Goal: Find specific page/section: Find specific page/section

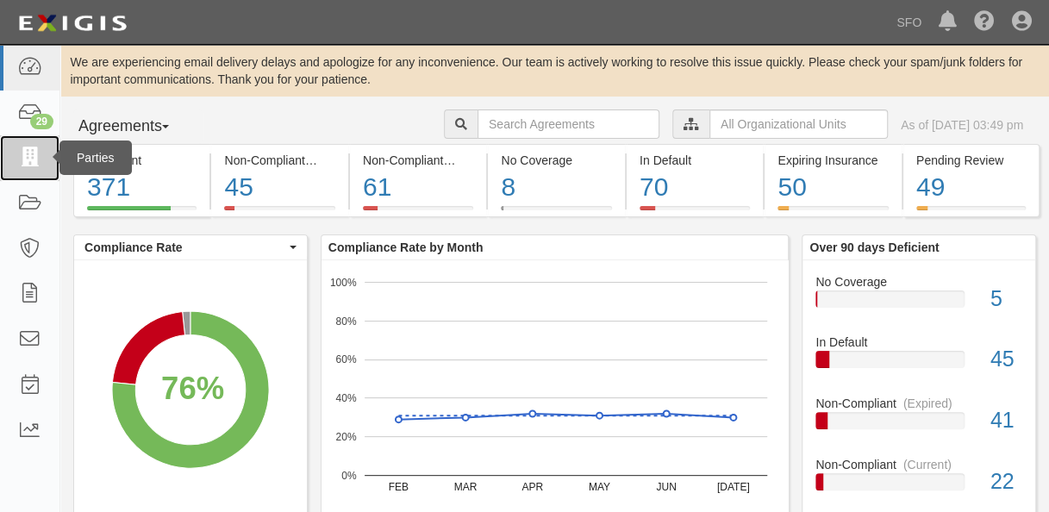
click at [44, 169] on link at bounding box center [30, 158] width 60 height 46
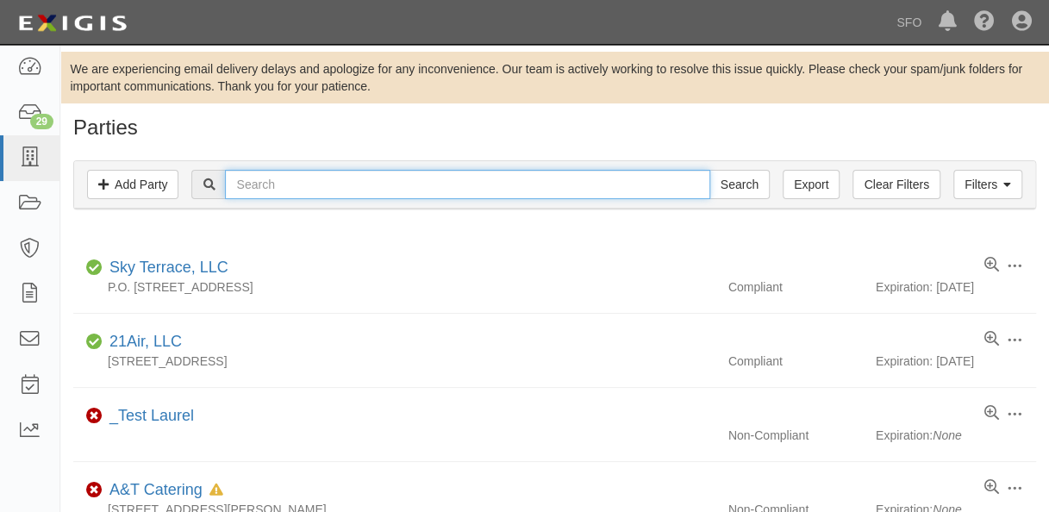
click at [360, 188] on input "text" at bounding box center [467, 184] width 485 height 29
type input "amy"
click at [710, 170] on input "Search" at bounding box center [740, 184] width 60 height 29
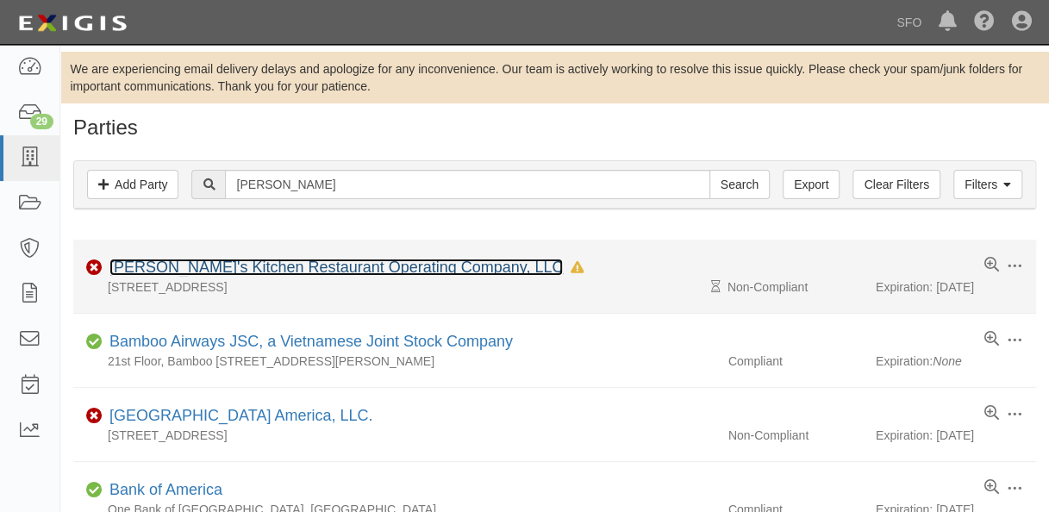
click at [175, 260] on link "Amy's Kitchen Restaurant Operating Company, LLC" at bounding box center [337, 267] width 454 height 17
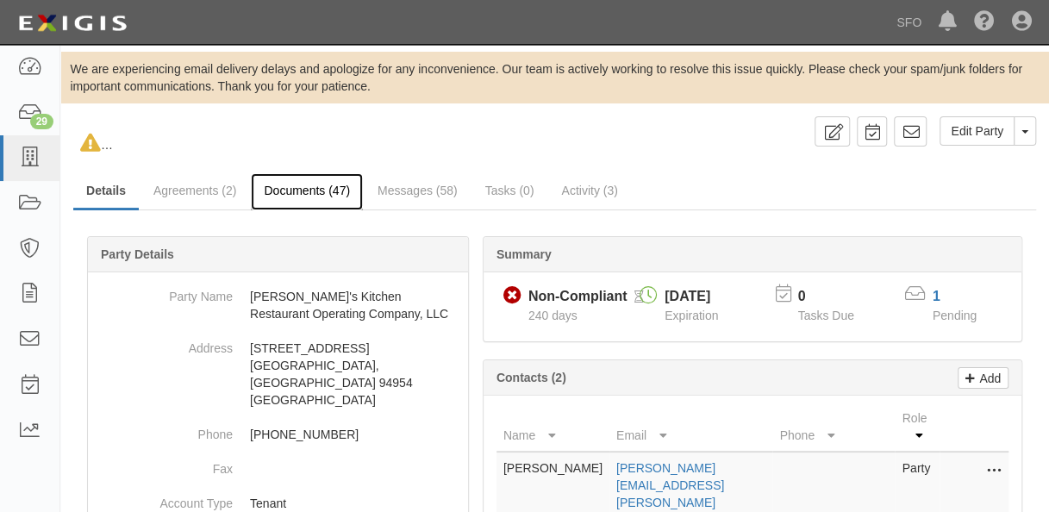
click at [273, 191] on link "Documents (47)" at bounding box center [307, 191] width 112 height 37
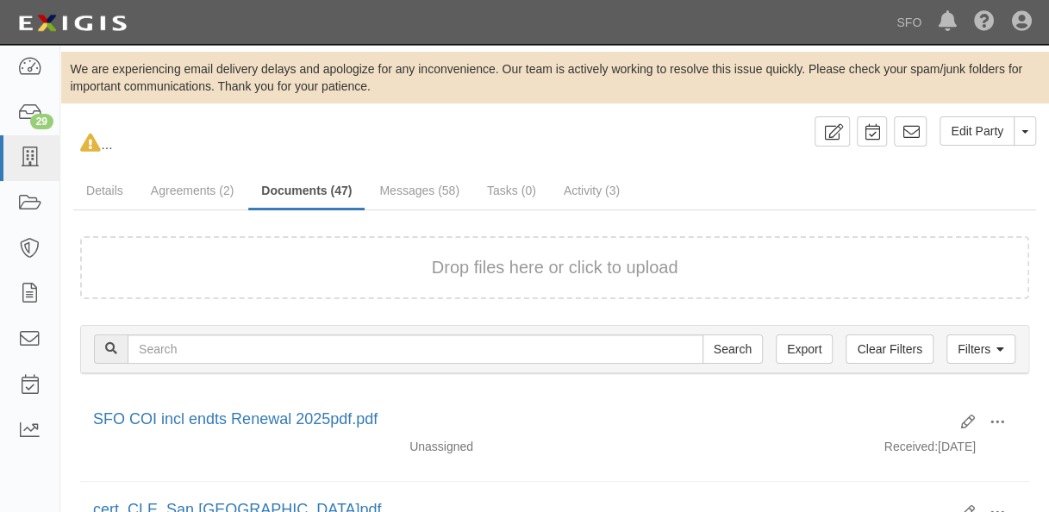
click at [210, 241] on form "Drop files here or click to upload" at bounding box center [554, 267] width 949 height 63
